Goal: Task Accomplishment & Management: Use online tool/utility

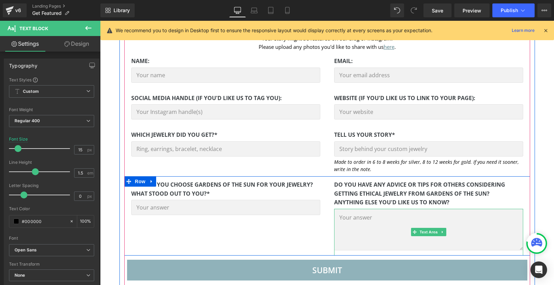
scroll to position [200, 0]
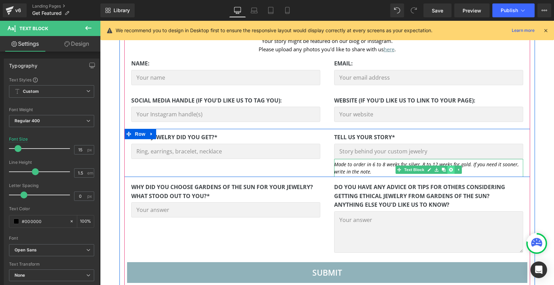
click at [449, 169] on icon at bounding box center [451, 170] width 4 height 4
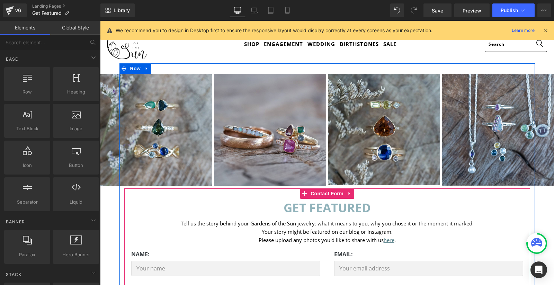
scroll to position [0, 0]
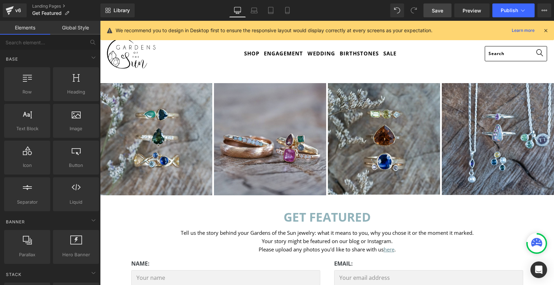
click at [440, 9] on span "Save" at bounding box center [437, 10] width 11 height 7
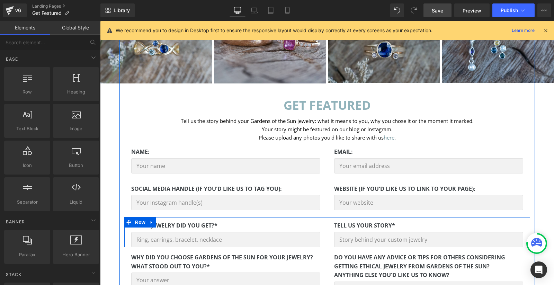
scroll to position [122, 0]
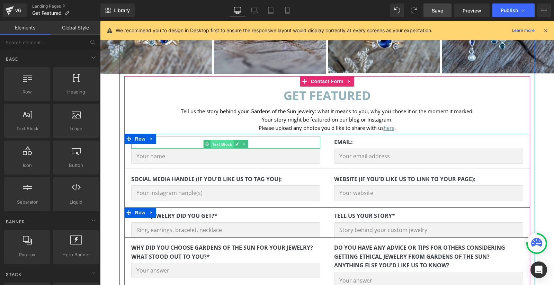
click at [220, 142] on span "Text Block" at bounding box center [221, 144] width 23 height 8
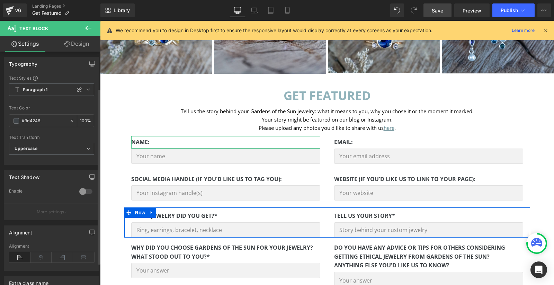
scroll to position [0, 0]
click at [47, 150] on span "Uppercase" at bounding box center [51, 150] width 85 height 12
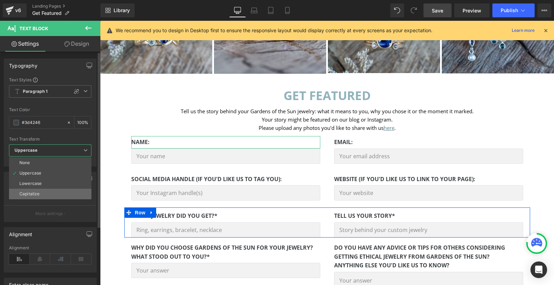
click at [40, 191] on li "Capitalize" at bounding box center [50, 194] width 82 height 10
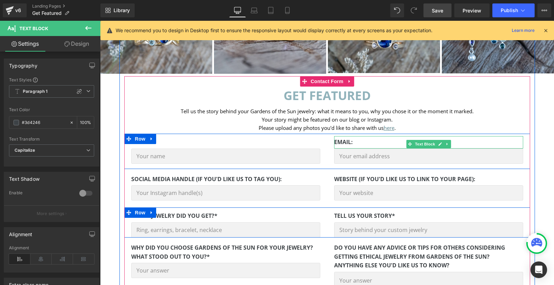
click at [343, 142] on strong "email:" at bounding box center [343, 142] width 19 height 8
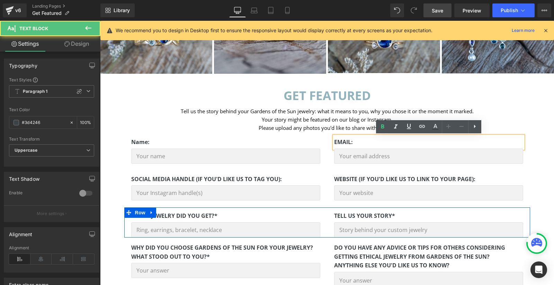
click at [343, 142] on strong "email:" at bounding box center [343, 142] width 19 height 8
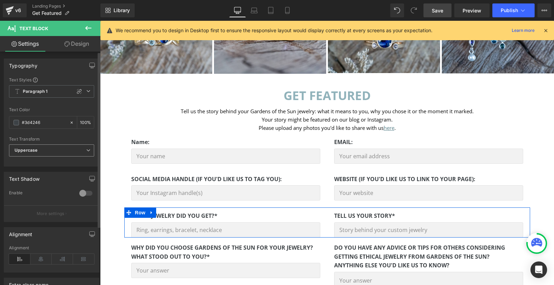
click at [70, 151] on span "Uppercase" at bounding box center [51, 150] width 85 height 12
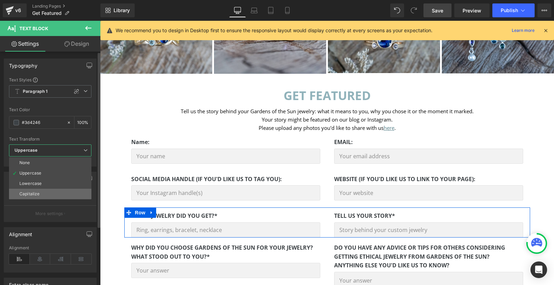
click at [44, 190] on li "Capitalize" at bounding box center [50, 194] width 82 height 10
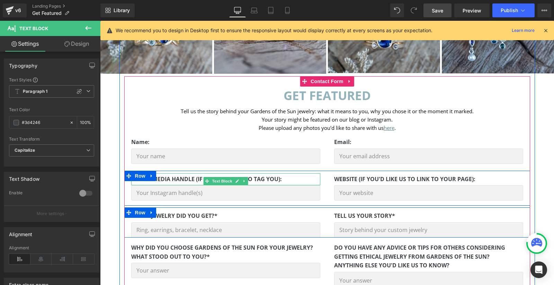
click at [175, 179] on strong "Social media handle (if you'd like us to tag you):" at bounding box center [206, 179] width 151 height 8
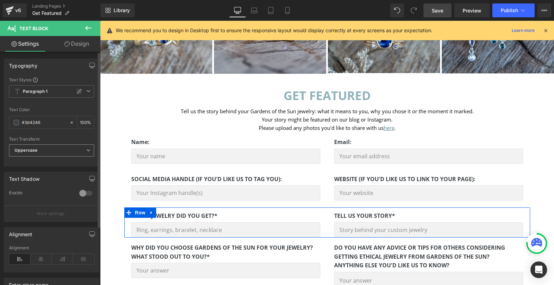
click at [52, 151] on span "Uppercase" at bounding box center [51, 150] width 85 height 12
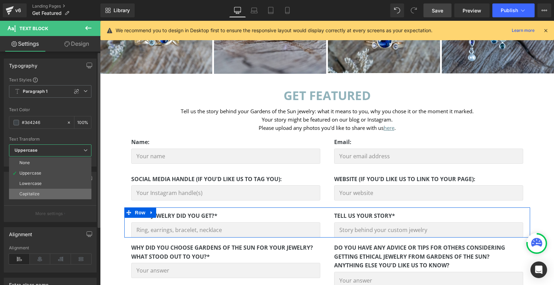
click at [45, 190] on li "Capitalize" at bounding box center [50, 194] width 82 height 10
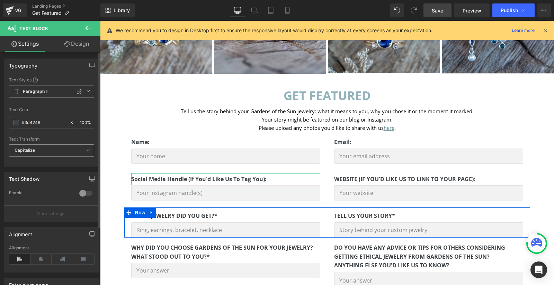
click at [61, 150] on span "Capitalize" at bounding box center [51, 150] width 85 height 12
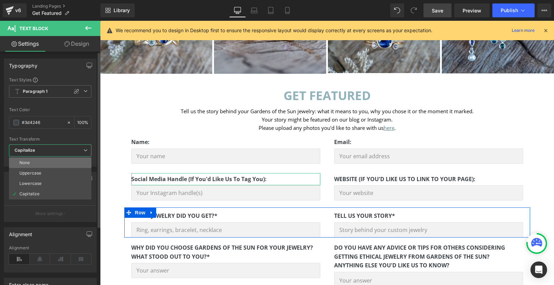
click at [56, 161] on li "None" at bounding box center [50, 163] width 82 height 10
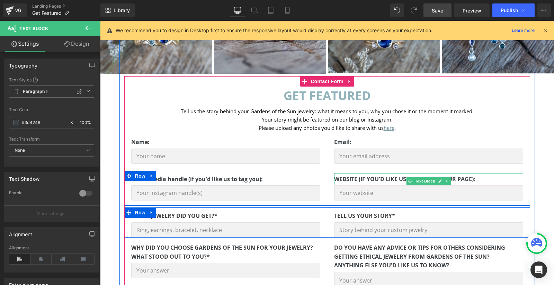
click at [386, 180] on strong "Website (if you'd like us to link to your page):" at bounding box center [404, 179] width 141 height 8
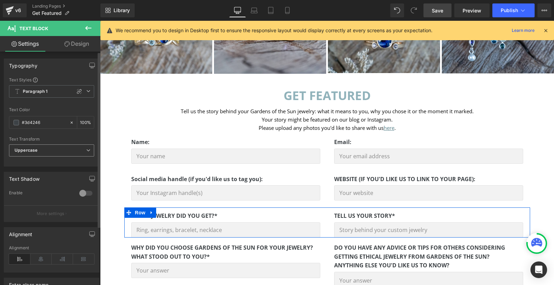
click at [65, 152] on span "Uppercase" at bounding box center [51, 150] width 85 height 12
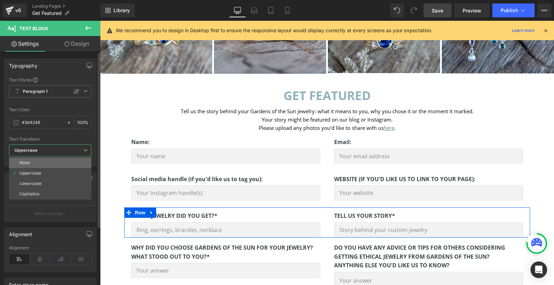
click at [61, 161] on li "None" at bounding box center [50, 163] width 82 height 10
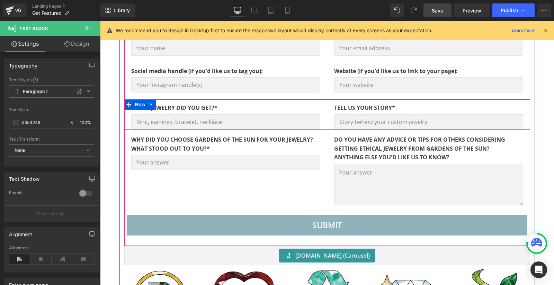
scroll to position [231, 0]
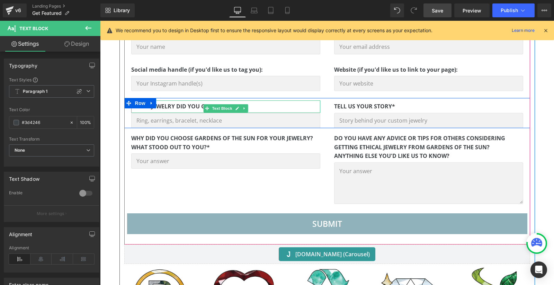
click at [200, 107] on strong "Which jewelry did you get?*" at bounding box center [174, 106] width 86 height 8
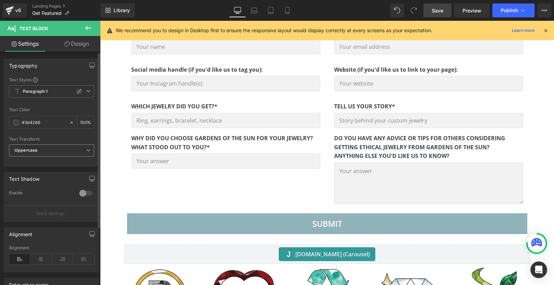
click at [59, 149] on span "Uppercase" at bounding box center [51, 150] width 85 height 12
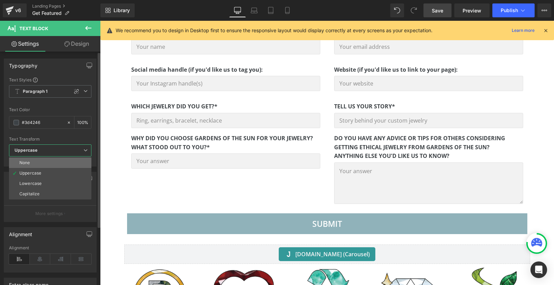
click at [53, 163] on li "None" at bounding box center [50, 163] width 82 height 10
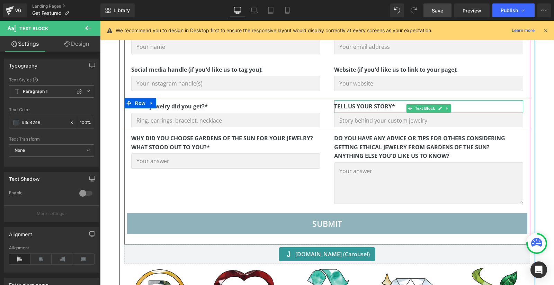
click at [379, 105] on strong "Tell us your story*" at bounding box center [364, 106] width 61 height 8
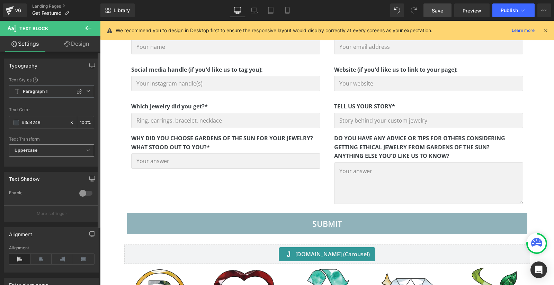
click at [51, 149] on span "Uppercase" at bounding box center [51, 150] width 85 height 12
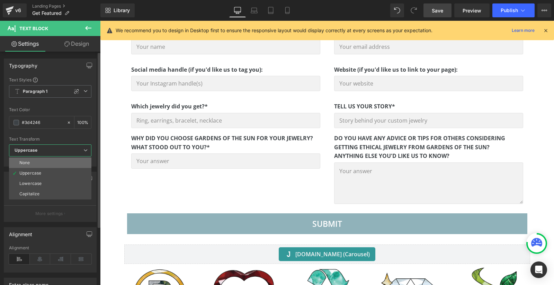
click at [46, 164] on li "None" at bounding box center [50, 163] width 82 height 10
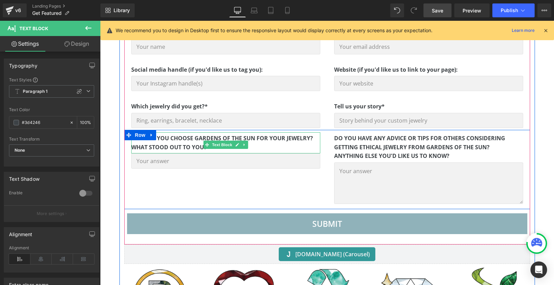
click at [172, 144] on strong "Why did you choose Gardens of the Sun for your jewelry? What stood out to you?*" at bounding box center [222, 142] width 182 height 17
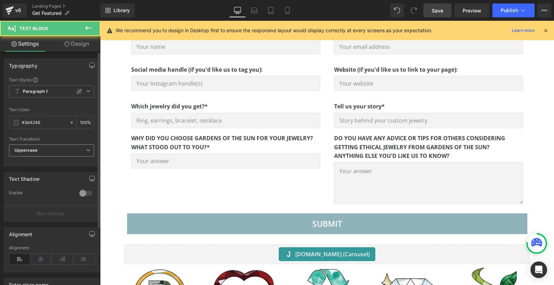
click at [59, 148] on span "Uppercase" at bounding box center [51, 150] width 85 height 12
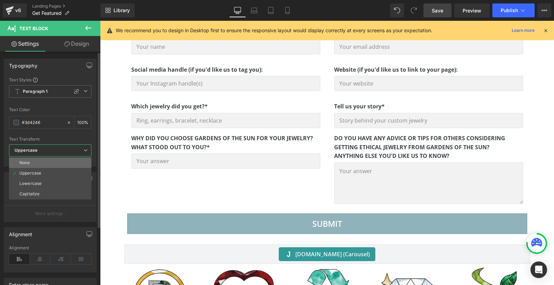
click at [57, 160] on li "None" at bounding box center [50, 163] width 82 height 10
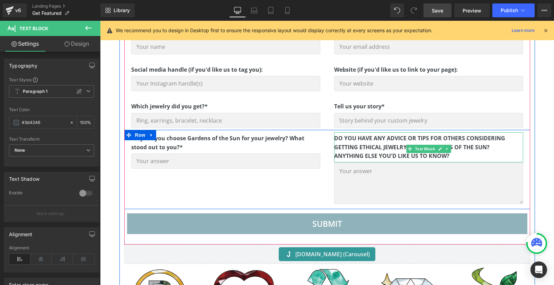
click at [372, 137] on strong "Do you have any advice or tips for others considering getting ethical jewelry f…" at bounding box center [419, 142] width 171 height 17
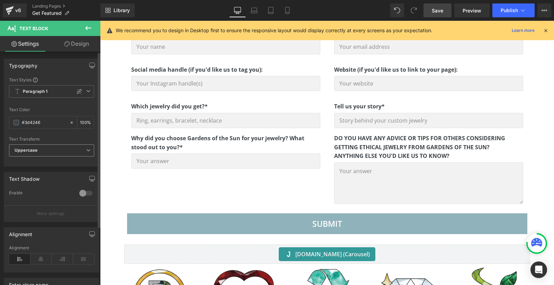
click at [66, 148] on span "Uppercase" at bounding box center [51, 150] width 85 height 12
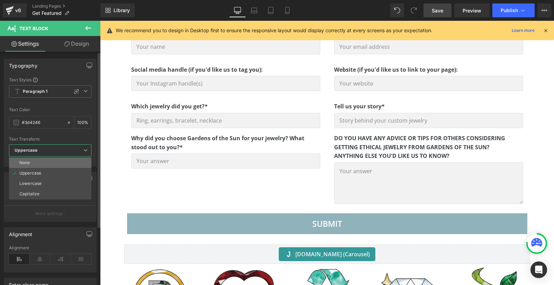
click at [56, 162] on li "None" at bounding box center [50, 163] width 82 height 10
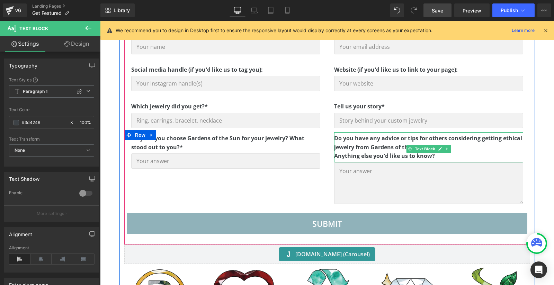
click at [376, 152] on strong "Anything else you'd like us to know?" at bounding box center [384, 156] width 101 height 8
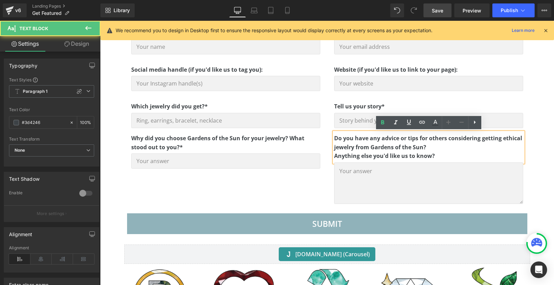
click at [437, 147] on p "Do you have any advice or tips for others considering getting ethical jewelry f…" at bounding box center [428, 143] width 189 height 18
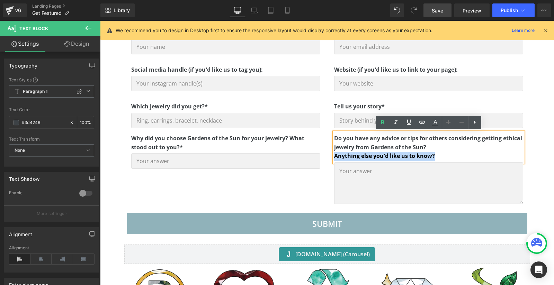
drag, startPoint x: 439, startPoint y: 157, endPoint x: 336, endPoint y: 157, distance: 103.5
click at [336, 157] on p "Anything else you'd like us to know?" at bounding box center [428, 156] width 189 height 9
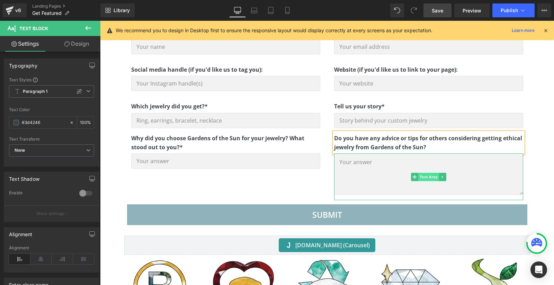
click at [427, 176] on span "Text Area" at bounding box center [428, 177] width 21 height 8
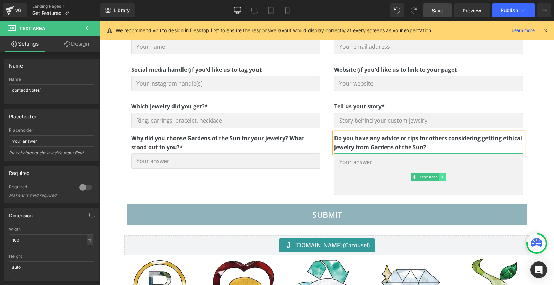
click at [442, 176] on icon at bounding box center [441, 177] width 1 height 2
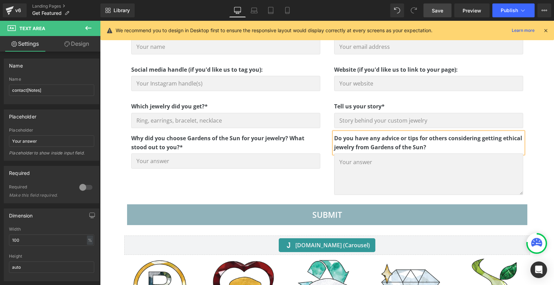
click at [440, 146] on p "Do you have any advice or tips for others considering getting ethical jewelry f…" at bounding box center [428, 143] width 189 height 18
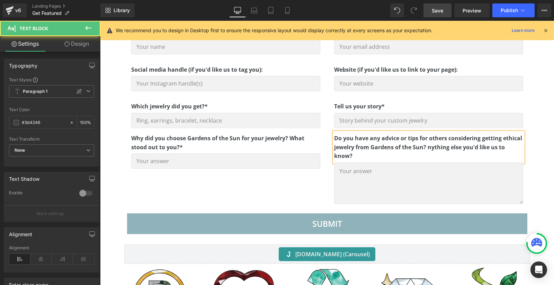
click at [428, 147] on strong "Do you have any advice or tips for others considering getting ethical jewelry f…" at bounding box center [428, 146] width 188 height 25
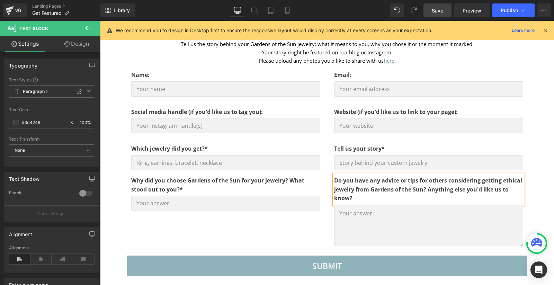
scroll to position [172, 0]
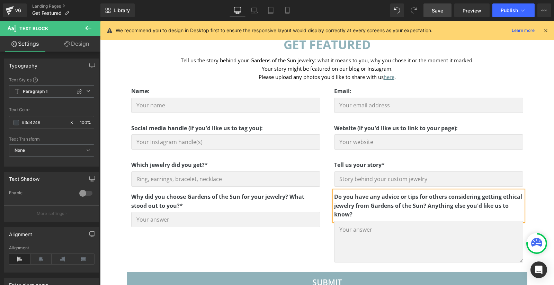
click at [434, 13] on span "Save" at bounding box center [437, 10] width 11 height 7
click at [475, 9] on span "Preview" at bounding box center [472, 10] width 19 height 7
